Goal: Navigation & Orientation: Find specific page/section

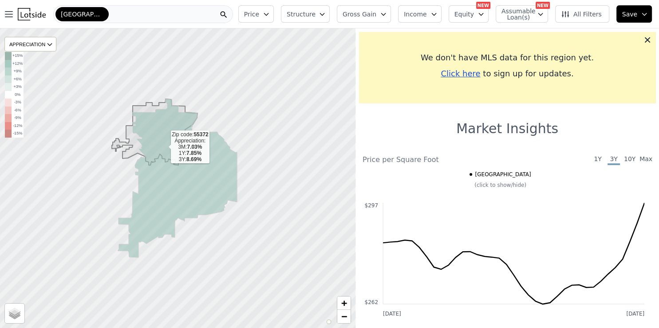
click at [164, 147] on icon at bounding box center [177, 178] width 119 height 158
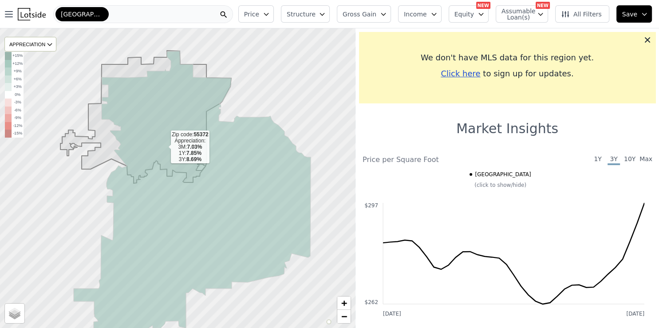
click at [164, 147] on icon at bounding box center [191, 205] width 238 height 308
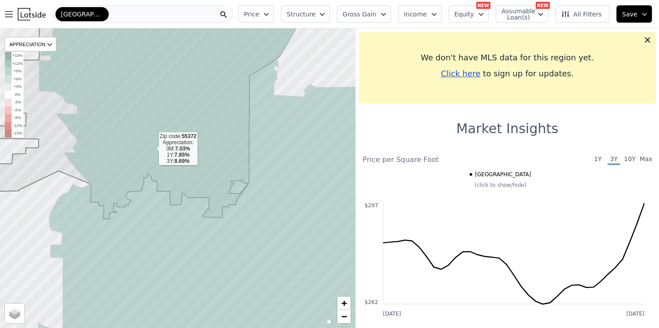
click at [152, 149] on icon at bounding box center [214, 178] width 353 height 360
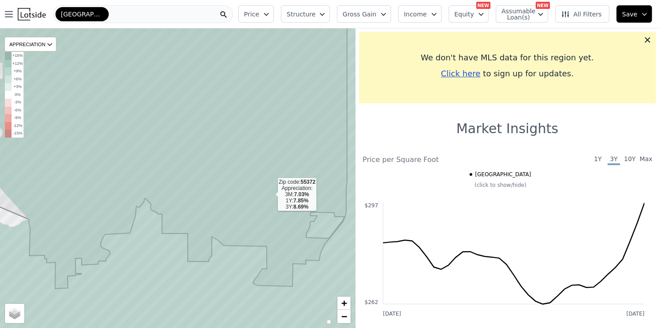
click at [271, 195] on icon at bounding box center [177, 178] width 427 height 360
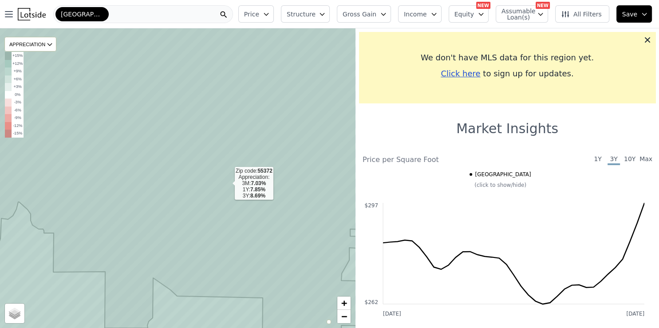
click at [228, 184] on icon at bounding box center [177, 178] width 427 height 360
